Goal: Communication & Community: Answer question/provide support

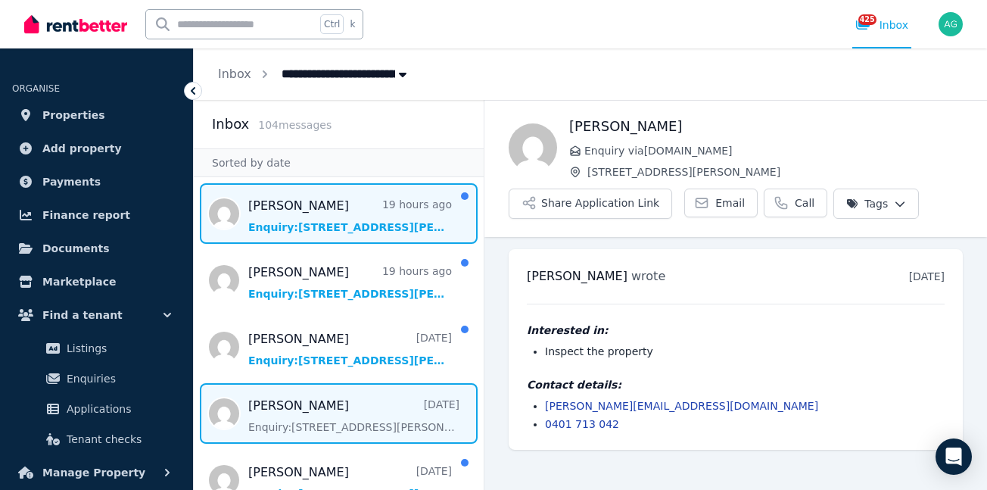
click at [318, 200] on span "Message list" at bounding box center [339, 213] width 290 height 61
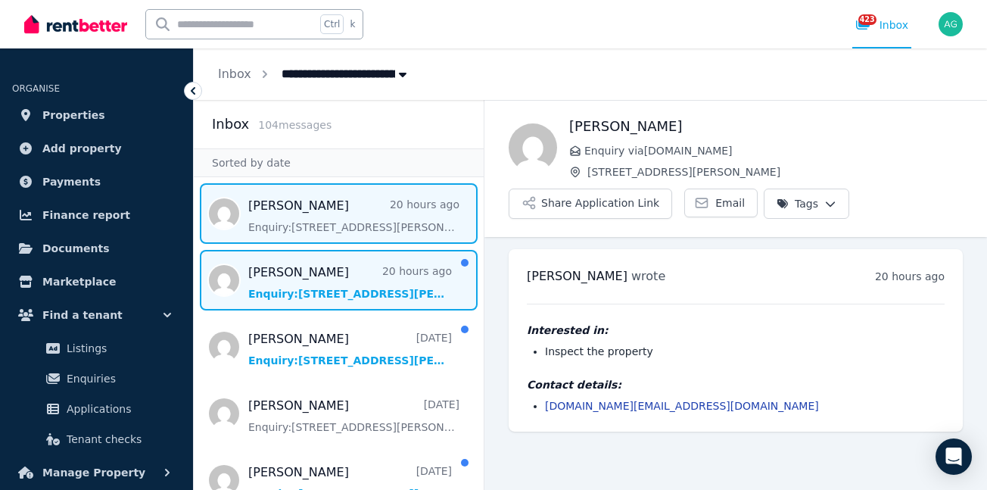
click at [316, 286] on span "Message list" at bounding box center [339, 280] width 290 height 61
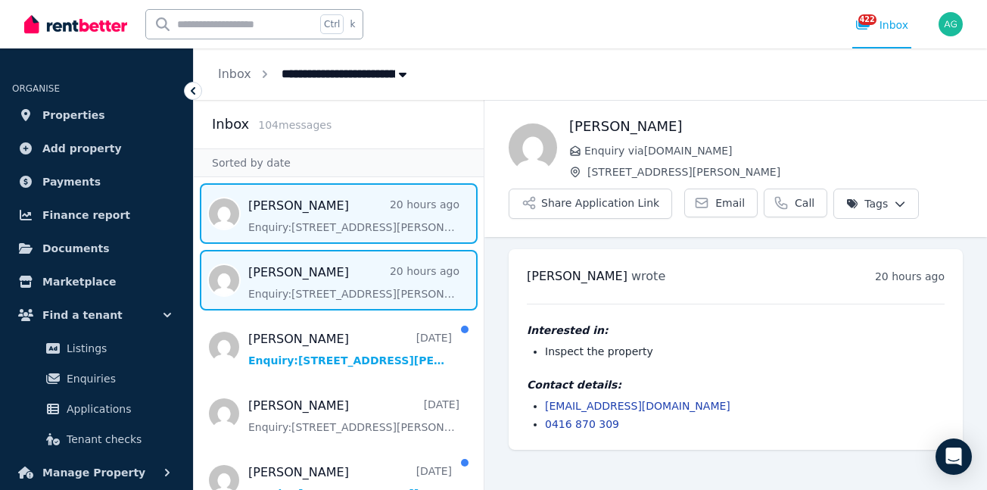
click at [307, 221] on span "Message list" at bounding box center [339, 213] width 290 height 61
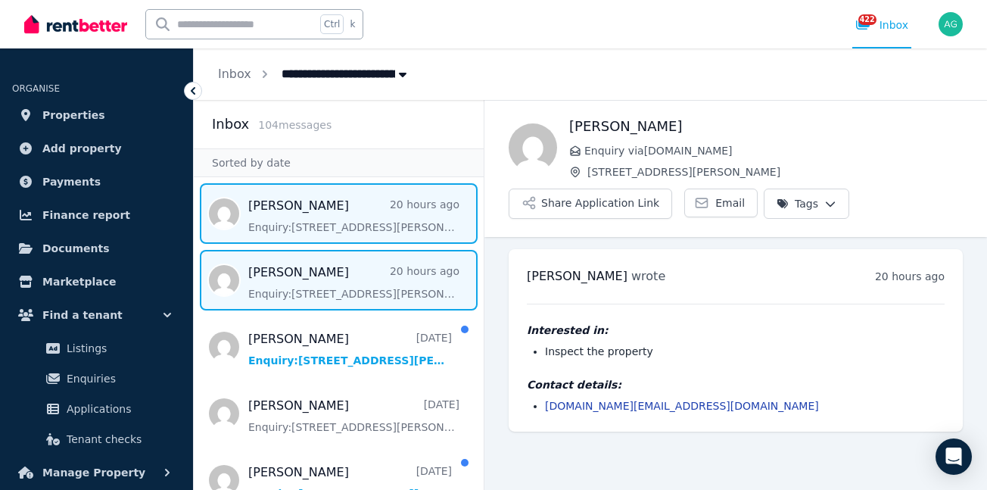
click at [338, 276] on span "Message list" at bounding box center [339, 280] width 290 height 61
